Goal: Task Accomplishment & Management: Manage account settings

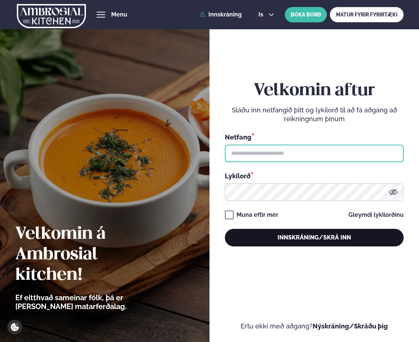
type input "**********"
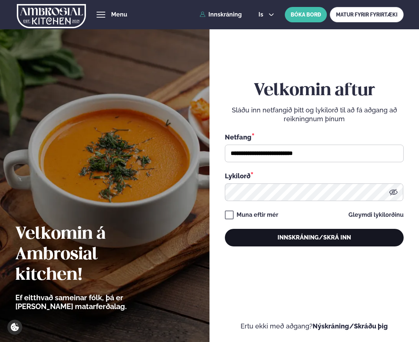
click at [274, 237] on button "Innskráning/Skrá inn" at bounding box center [314, 238] width 179 height 18
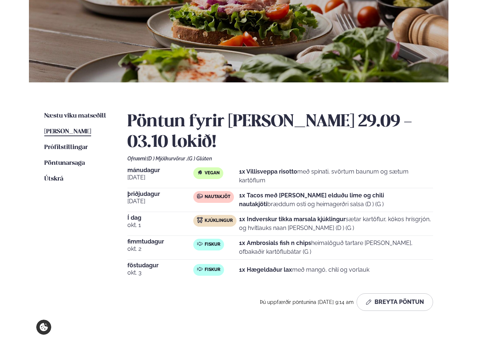
scroll to position [96, 0]
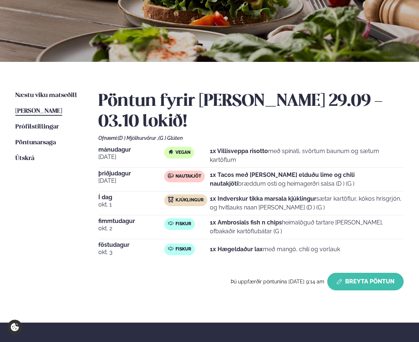
click at [383, 277] on button "Breyta Pöntun" at bounding box center [366, 282] width 76 height 18
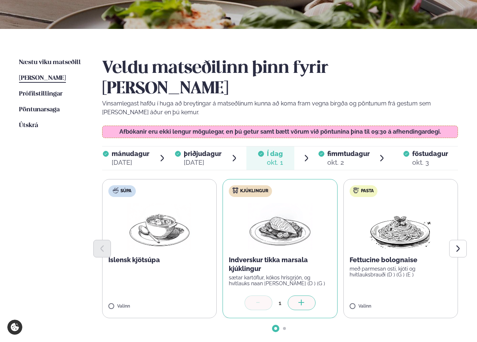
scroll to position [226, 0]
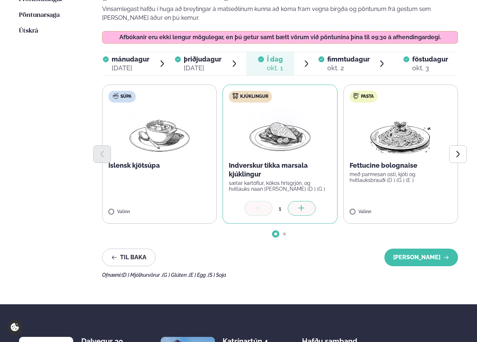
click at [351, 64] on div "okt. 2" at bounding box center [348, 68] width 42 height 9
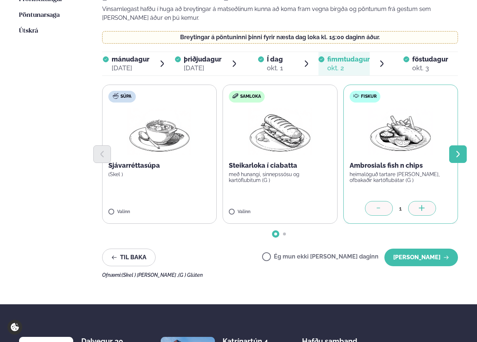
click at [419, 151] on icon "Next slide" at bounding box center [457, 154] width 3 height 7
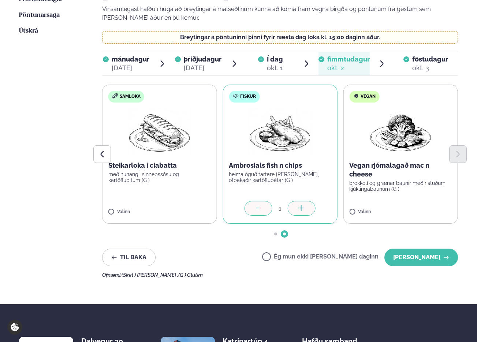
click at [419, 55] on div "föstudagur fös." at bounding box center [430, 59] width 36 height 9
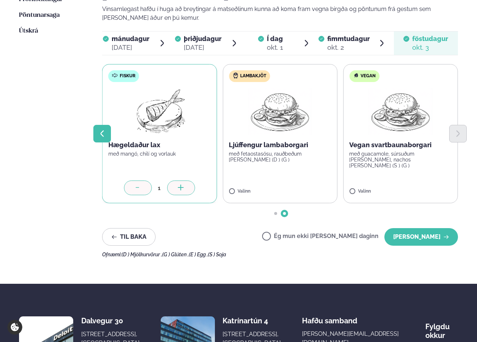
click at [105, 130] on icon "Previous slide" at bounding box center [102, 134] width 8 height 8
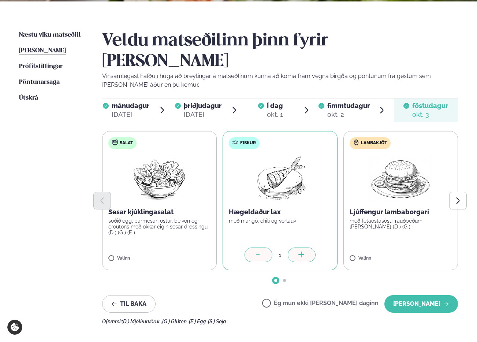
scroll to position [145, 0]
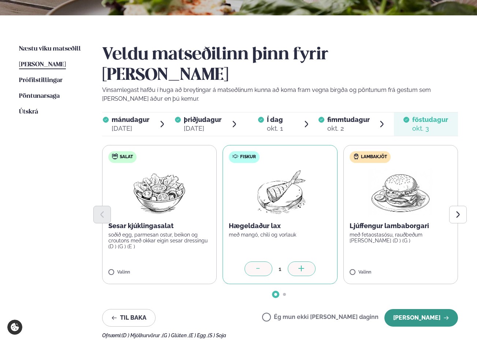
click at [419, 309] on button "[PERSON_NAME]" at bounding box center [421, 318] width 74 height 18
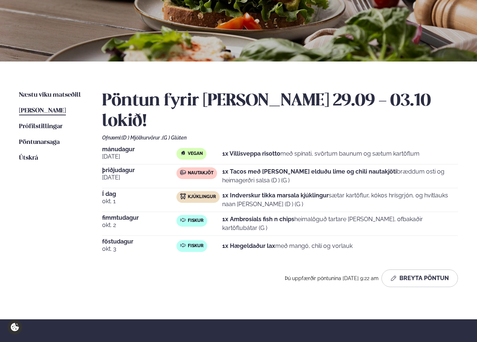
scroll to position [99, 0]
